Goal: Task Accomplishment & Management: Use online tool/utility

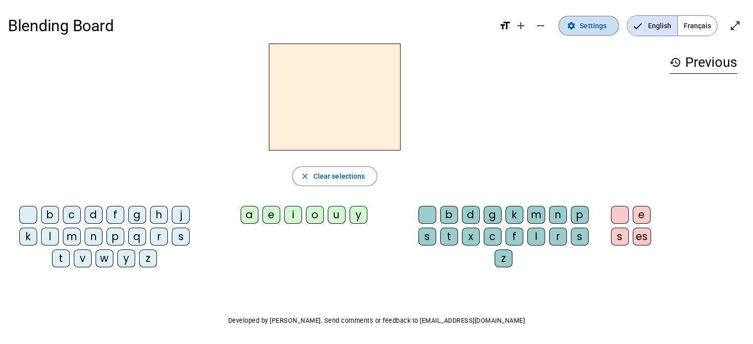
click at [582, 21] on span "Settings" at bounding box center [592, 26] width 27 height 12
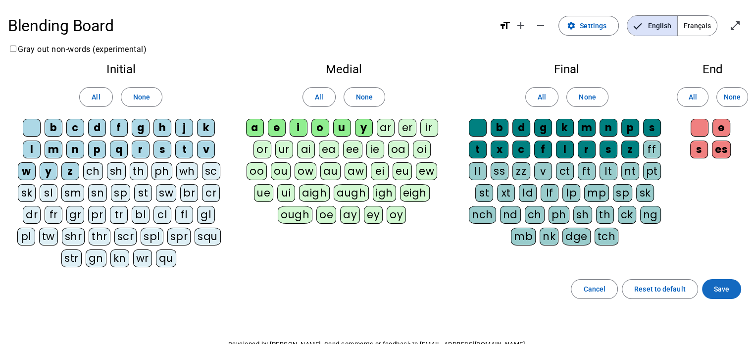
drag, startPoint x: 732, startPoint y: 286, endPoint x: 725, endPoint y: 283, distance: 7.7
click at [731, 286] on span at bounding box center [721, 289] width 39 height 24
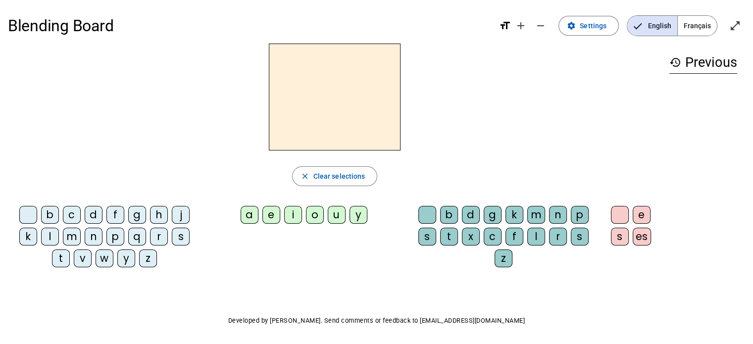
click at [72, 237] on div "m" at bounding box center [72, 237] width 18 height 18
click at [311, 220] on div "o" at bounding box center [315, 215] width 18 height 18
click at [451, 237] on div "t" at bounding box center [449, 237] width 18 height 18
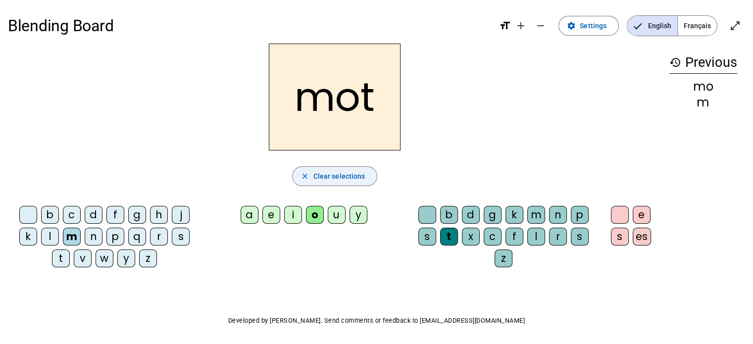
drag, startPoint x: 598, startPoint y: 0, endPoint x: 354, endPoint y: 175, distance: 299.3
click at [359, 174] on span "Clear selections" at bounding box center [339, 176] width 52 height 12
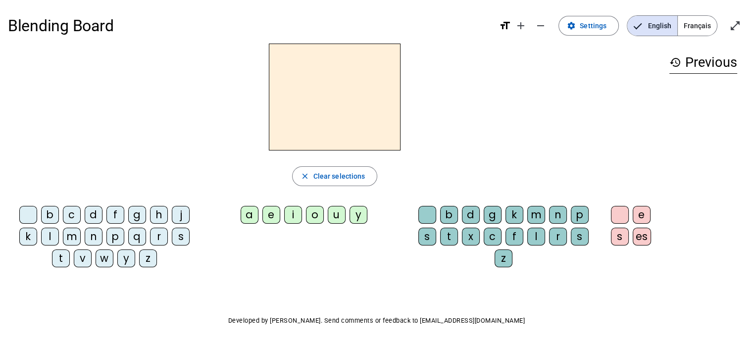
click at [708, 27] on span "Français" at bounding box center [696, 26] width 39 height 20
